Goal: Find specific page/section: Find specific page/section

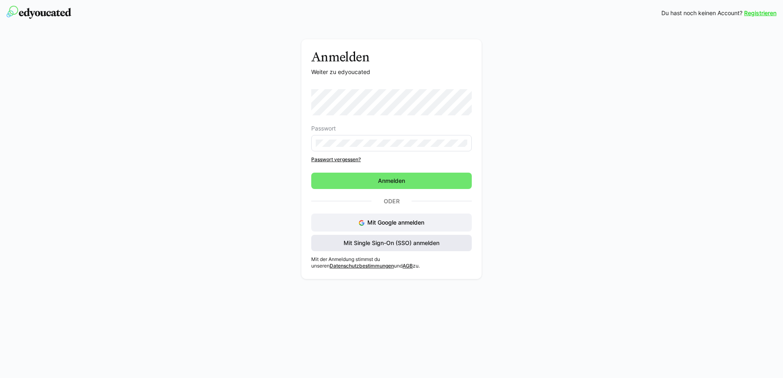
click at [369, 244] on span "Mit Single Sign-On (SSO) anmelden" at bounding box center [391, 243] width 98 height 8
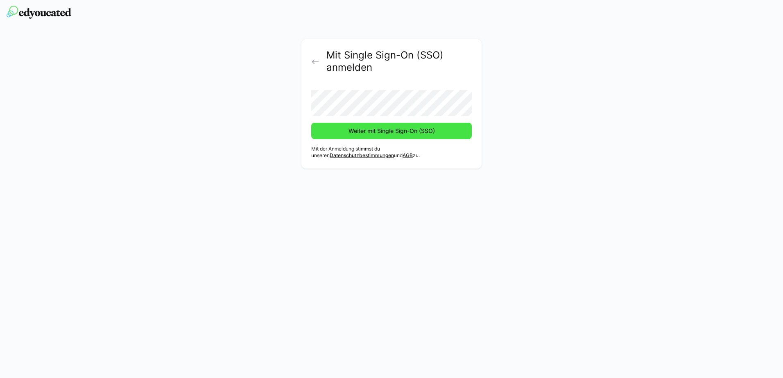
click at [378, 131] on span "Weiter mit Single Sign-On (SSO)" at bounding box center [391, 131] width 89 height 8
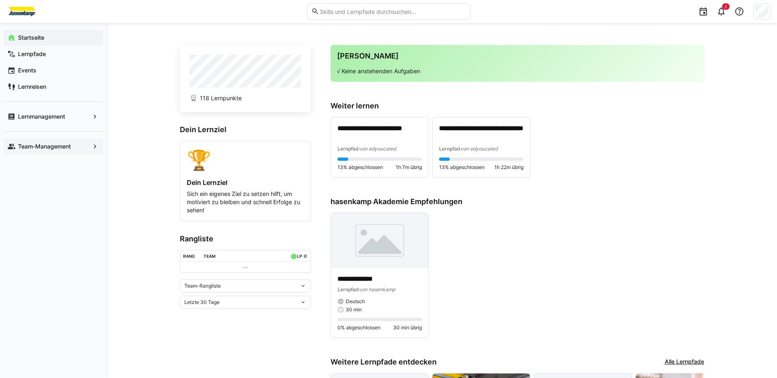
click at [0, 0] on app-navigation-label "Team-Management" at bounding box center [0, 0] width 0 height 0
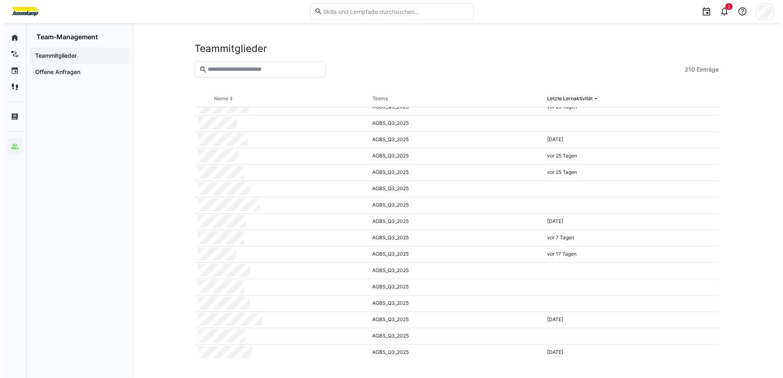
scroll to position [2661, 0]
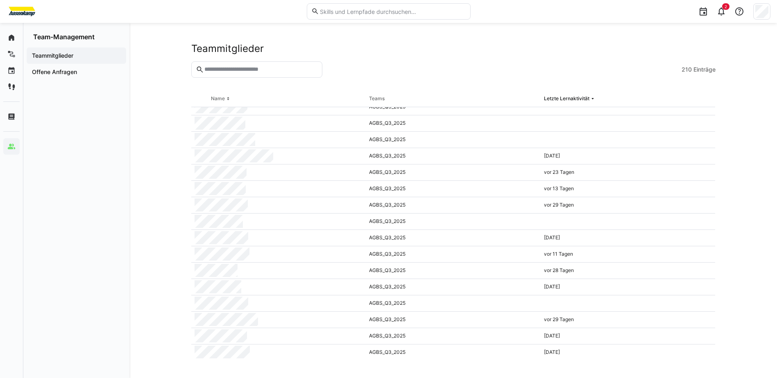
click at [146, 218] on div "Teammitglieder 210 Einträge Name Teams Letzte Lernaktivität AGBS_Q3_2025, Luftf…" at bounding box center [452, 200] width 647 height 355
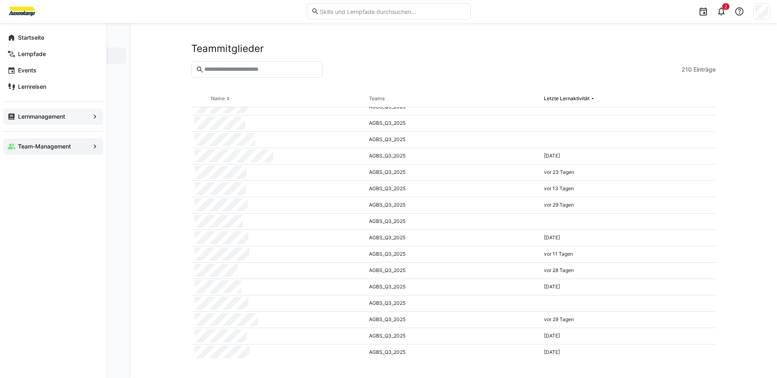
click at [0, 0] on app-navigation-label "Lernmanagement" at bounding box center [0, 0] width 0 height 0
